Goal: Obtain resource: Download file/media

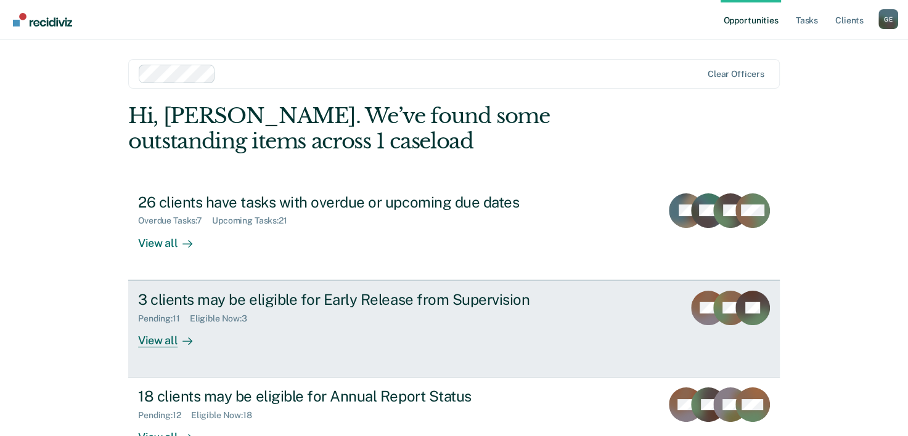
click at [202, 298] on div "3 clients may be eligible for Early Release from Supervision" at bounding box center [354, 300] width 433 height 18
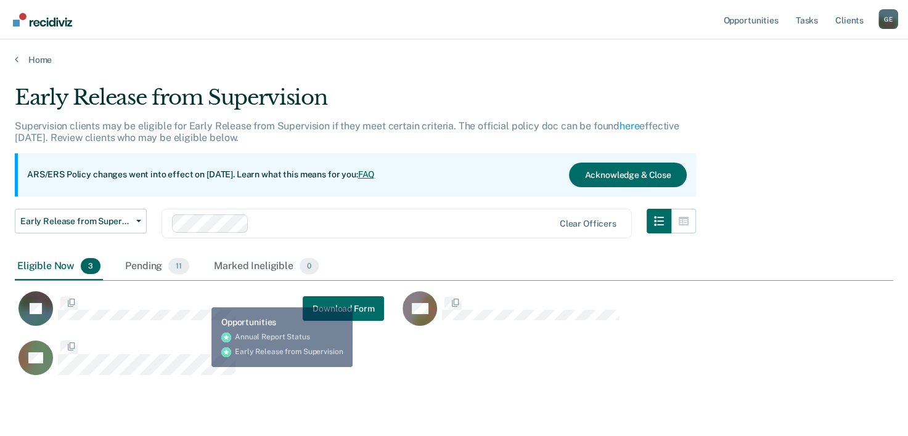
scroll to position [290, 868]
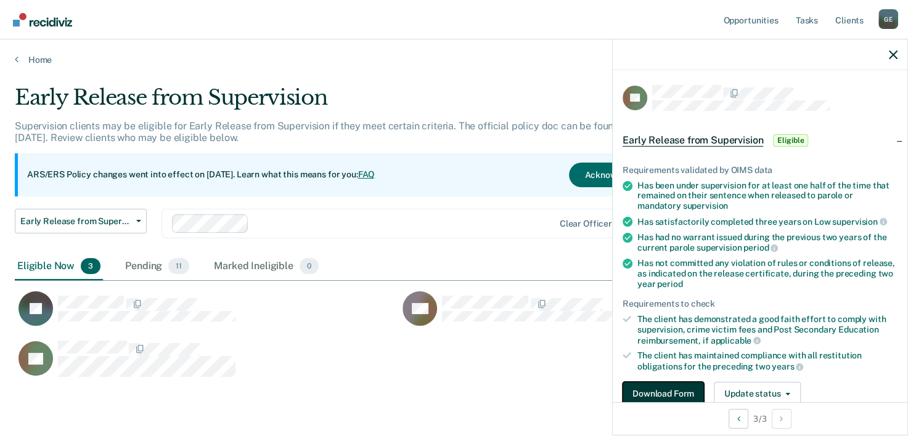
click at [684, 395] on button "Download Form" at bounding box center [663, 394] width 81 height 25
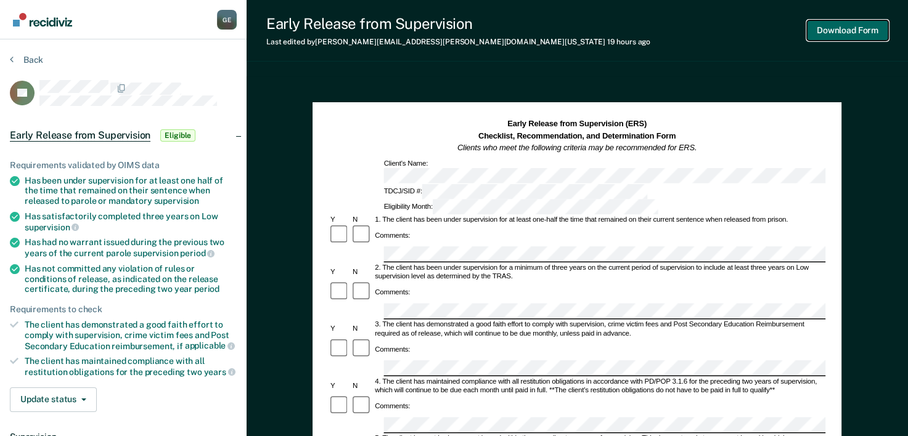
click at [858, 30] on button "Download Form" at bounding box center [847, 30] width 81 height 20
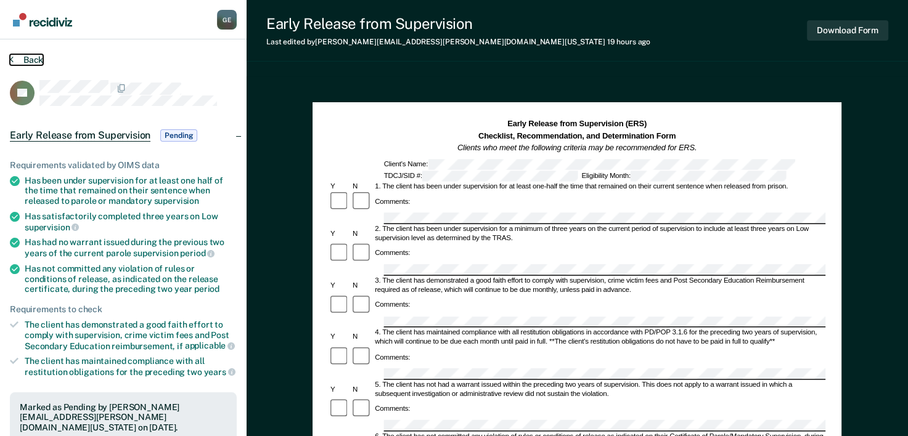
click at [24, 60] on button "Back" at bounding box center [26, 59] width 33 height 11
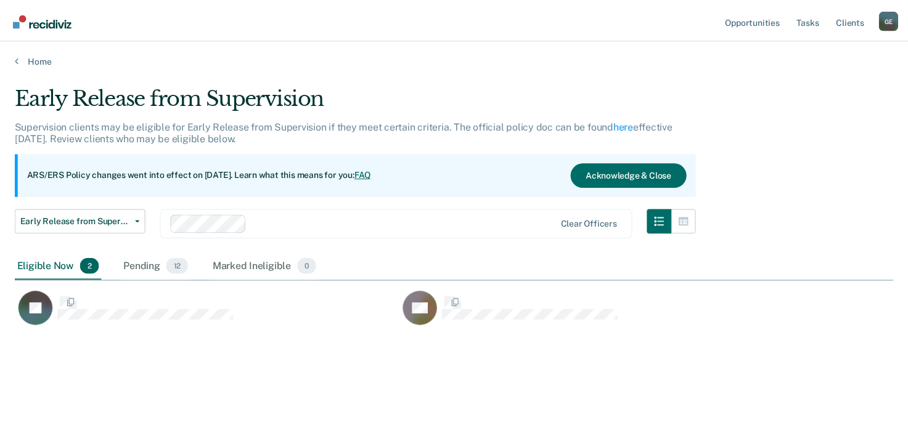
scroll to position [249, 878]
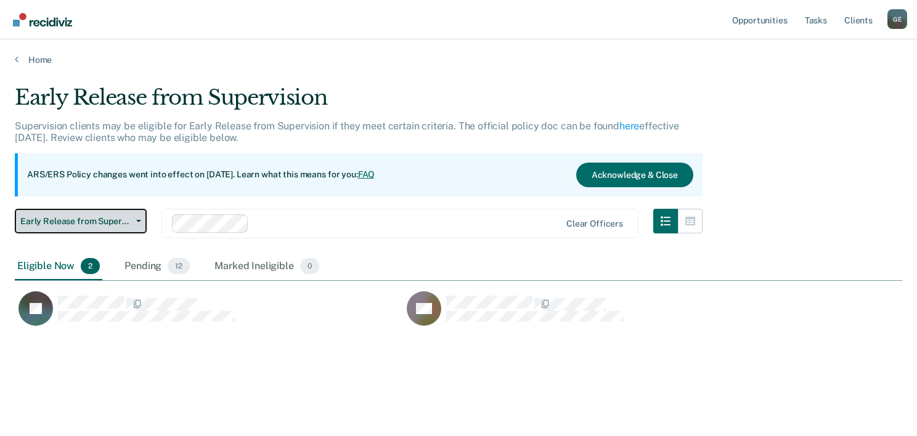
click at [101, 221] on span "Early Release from Supervision" at bounding box center [75, 221] width 111 height 10
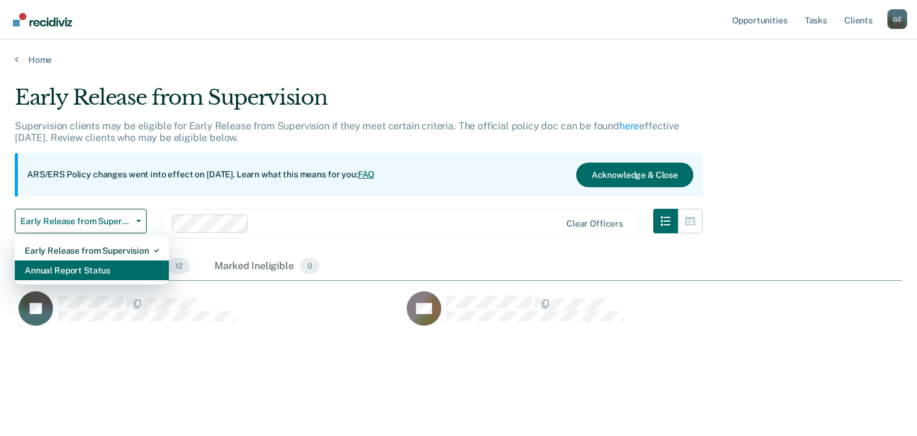
click at [100, 269] on div "Annual Report Status" at bounding box center [92, 271] width 134 height 20
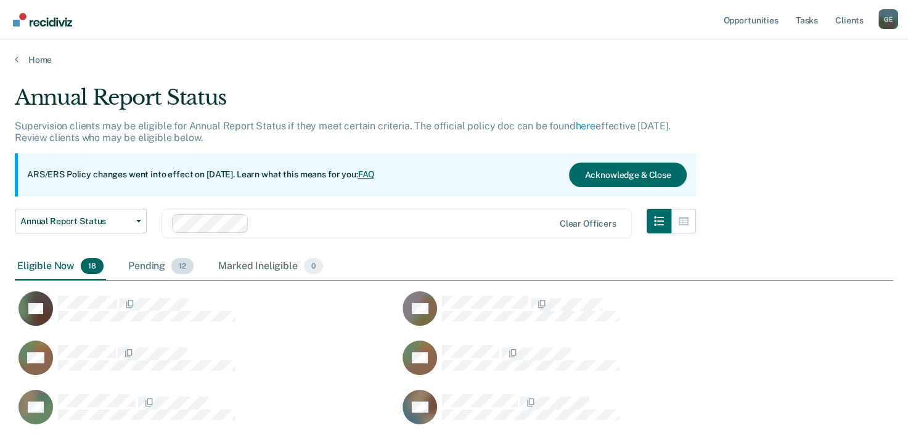
click at [154, 264] on div "Pending 12" at bounding box center [161, 266] width 70 height 27
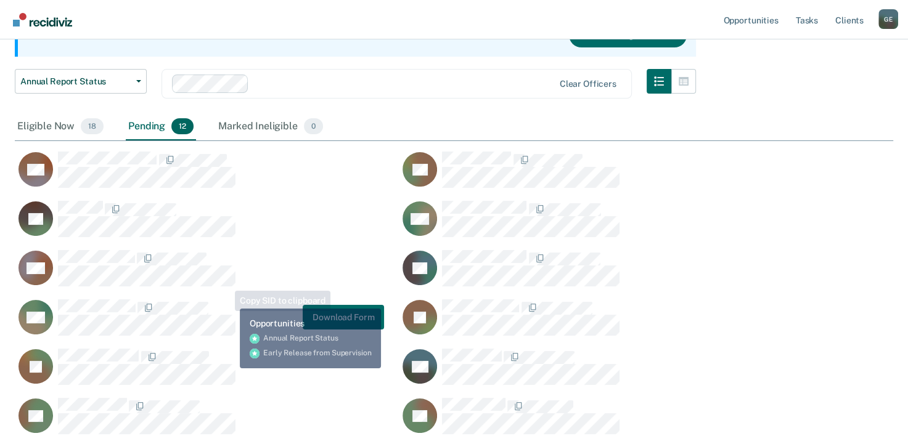
scroll to position [185, 0]
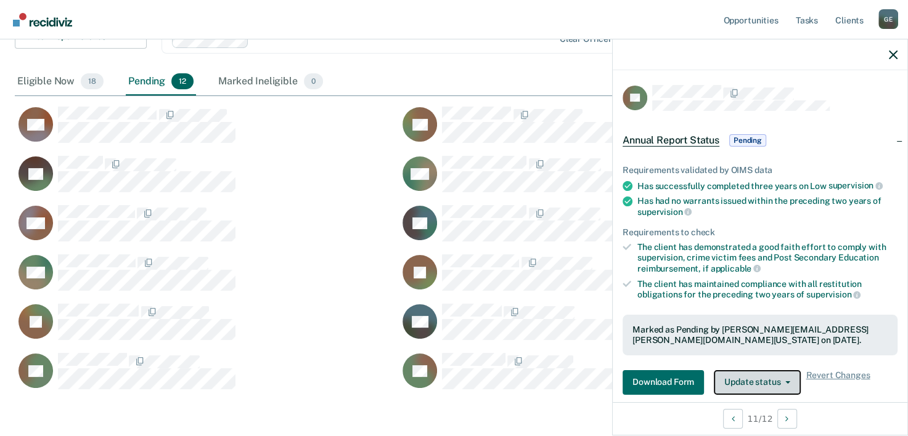
click at [743, 382] on button "Update status" at bounding box center [757, 382] width 87 height 25
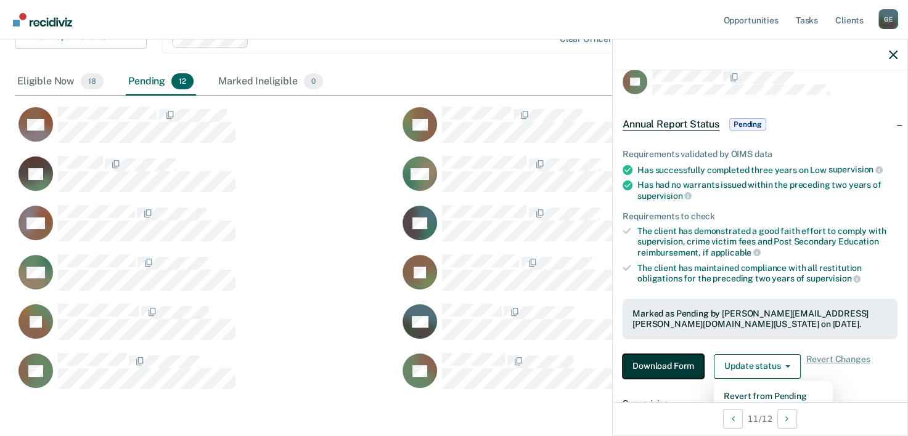
click at [672, 363] on button "Download Form" at bounding box center [663, 366] width 81 height 25
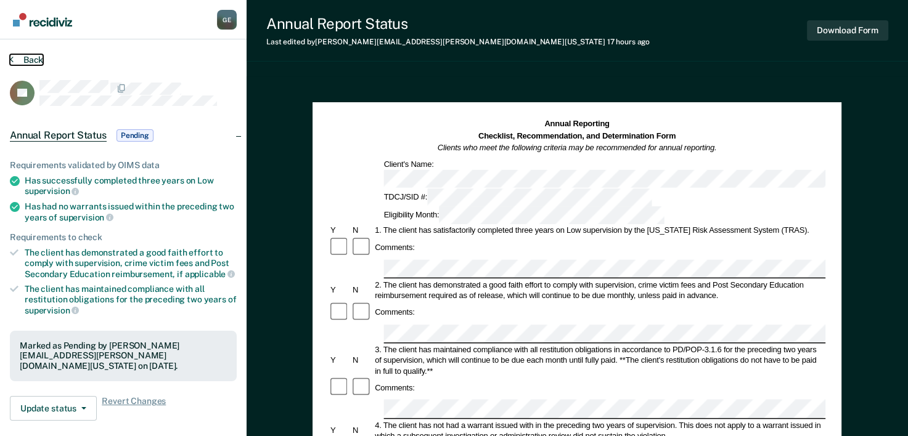
click at [35, 56] on button "Back" at bounding box center [26, 59] width 33 height 11
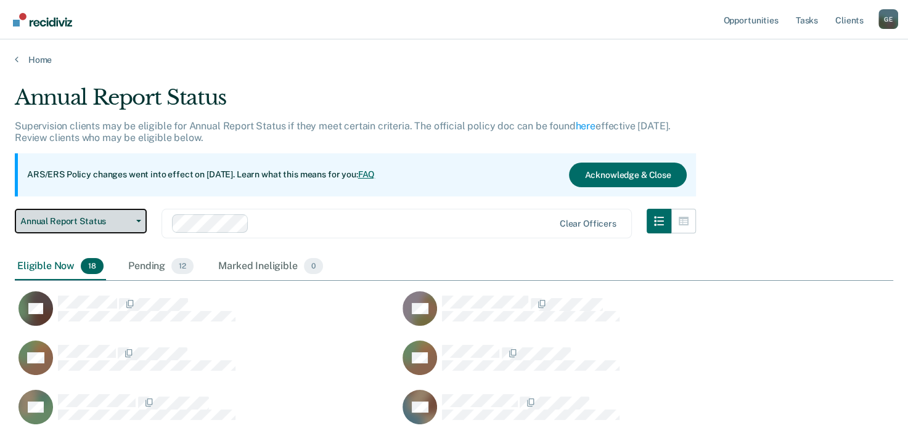
click at [103, 216] on span "Annual Report Status" at bounding box center [75, 221] width 111 height 10
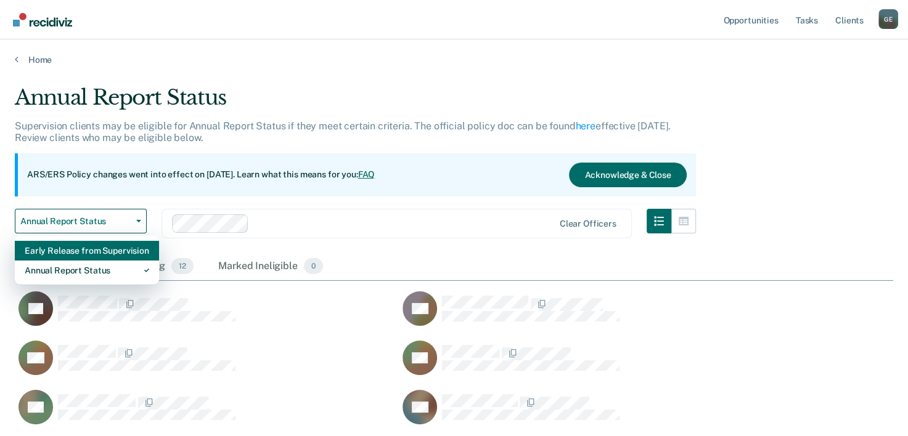
click at [96, 250] on div "Early Release from Supervision" at bounding box center [87, 251] width 125 height 20
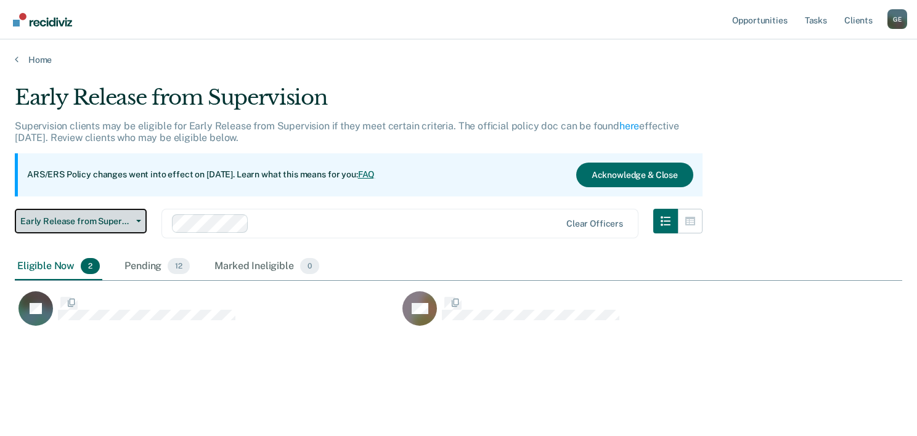
scroll to position [10, 10]
